Goal: Obtain resource: Download file/media

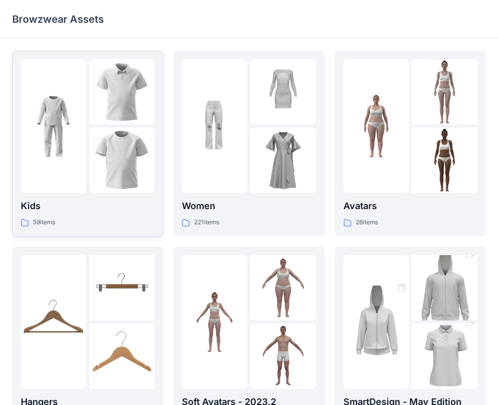
click at [91, 177] on img at bounding box center [121, 160] width 65 height 65
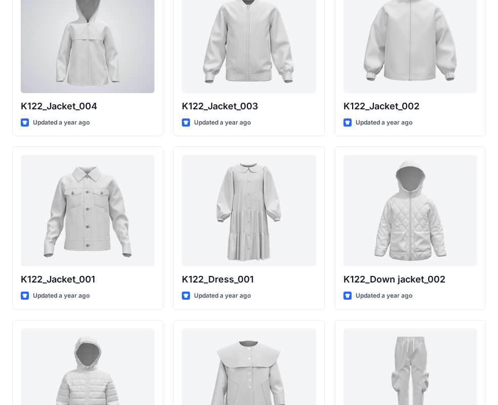
scroll to position [658, 0]
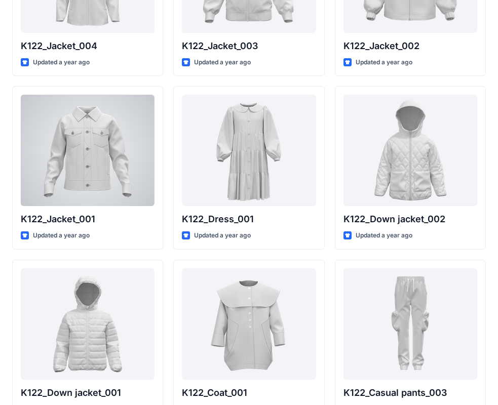
click at [91, 177] on div at bounding box center [88, 150] width 134 height 111
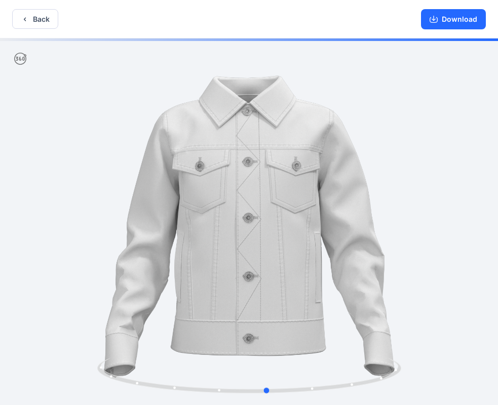
drag, startPoint x: 431, startPoint y: 185, endPoint x: 449, endPoint y: 185, distance: 18.2
click at [449, 185] on div at bounding box center [249, 222] width 498 height 369
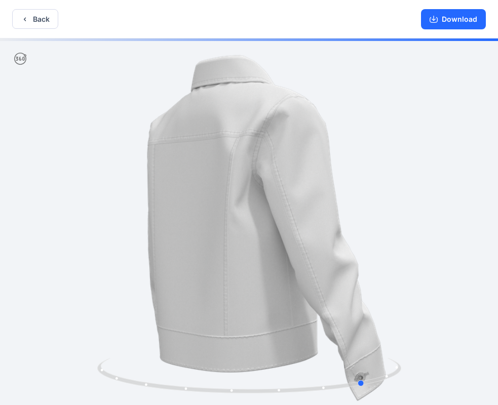
drag, startPoint x: 396, startPoint y: 213, endPoint x: 487, endPoint y: 210, distance: 91.2
click at [492, 210] on div at bounding box center [249, 222] width 498 height 369
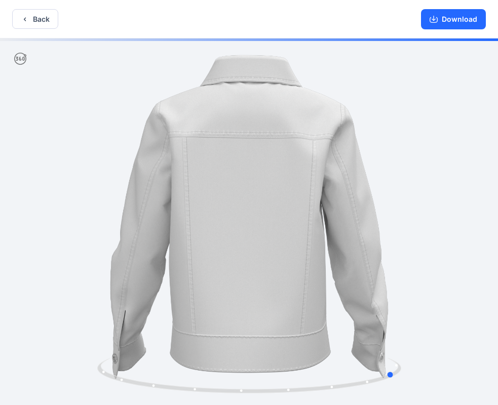
drag, startPoint x: 360, startPoint y: 214, endPoint x: 450, endPoint y: 213, distance: 90.1
click at [450, 213] on div at bounding box center [249, 222] width 498 height 369
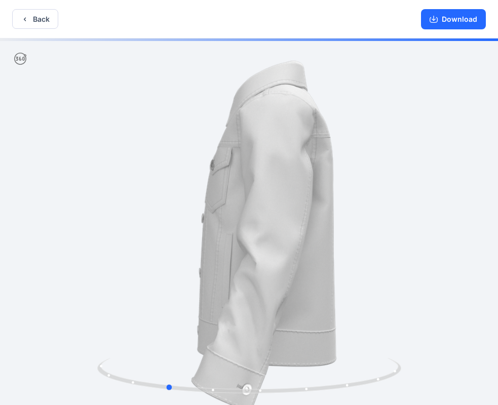
drag, startPoint x: 266, startPoint y: 215, endPoint x: 365, endPoint y: 217, distance: 99.7
click at [365, 217] on div at bounding box center [249, 222] width 498 height 369
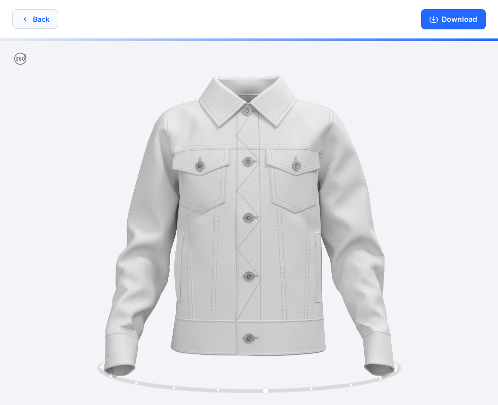
click at [44, 16] on button "Back" at bounding box center [35, 19] width 46 height 20
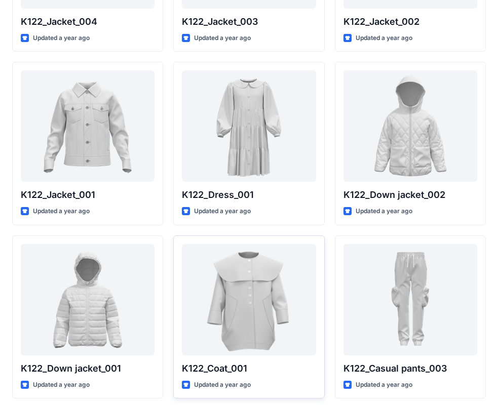
scroll to position [666, 0]
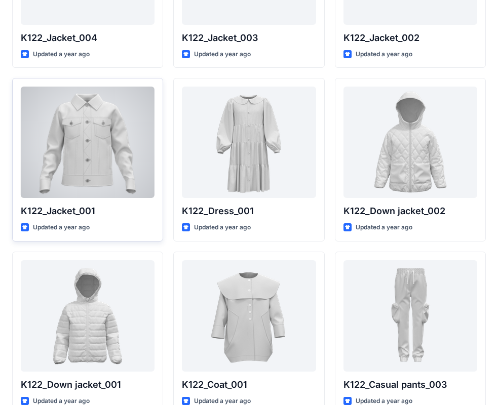
click at [40, 153] on div at bounding box center [88, 142] width 134 height 111
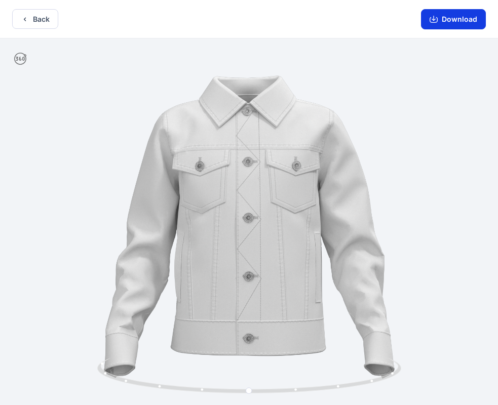
click at [440, 16] on button "Download" at bounding box center [453, 19] width 65 height 20
click at [435, 25] on button "Download" at bounding box center [453, 19] width 65 height 20
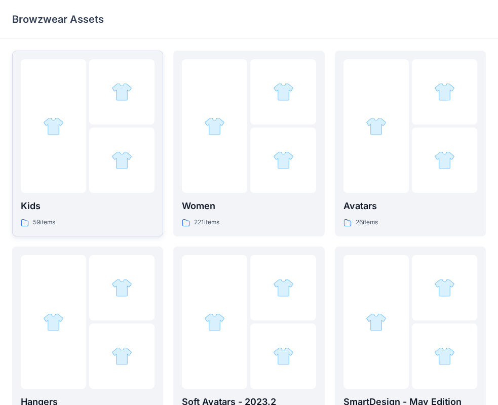
click at [101, 141] on div at bounding box center [121, 160] width 65 height 65
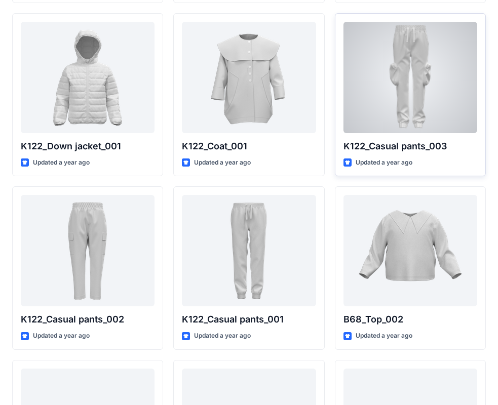
scroll to position [803, 0]
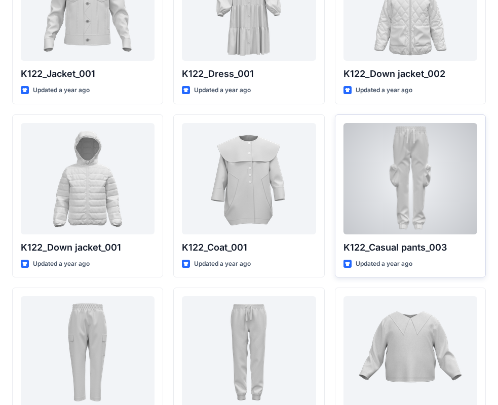
click at [411, 170] on div at bounding box center [410, 178] width 134 height 111
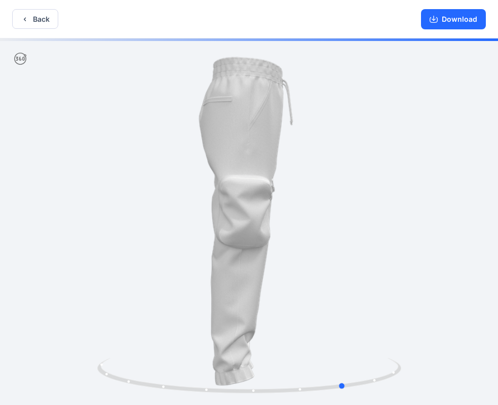
drag, startPoint x: 398, startPoint y: 160, endPoint x: 453, endPoint y: 150, distance: 55.7
click at [453, 150] on div at bounding box center [249, 222] width 498 height 369
click at [437, 14] on button "Download" at bounding box center [453, 19] width 65 height 20
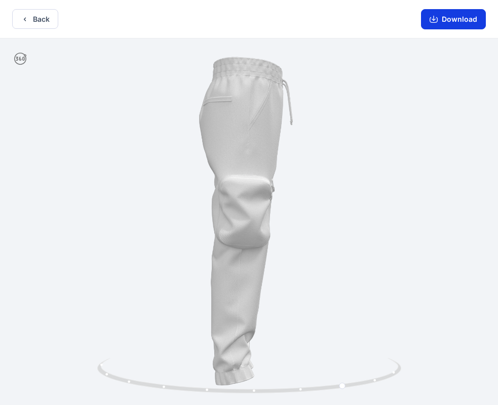
click at [433, 21] on icon "button" at bounding box center [433, 19] width 8 height 8
